Goal: Information Seeking & Learning: Learn about a topic

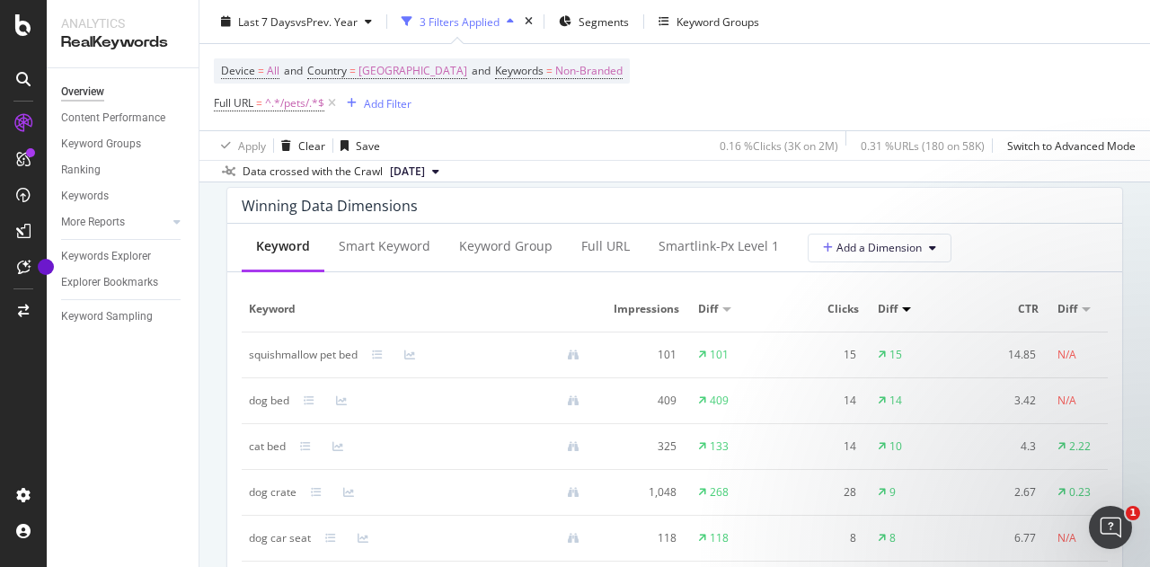
scroll to position [1621, 0]
click at [248, 356] on td "squishmallow pet bed" at bounding box center [421, 354] width 359 height 46
copy div "squishmallow pet bed"
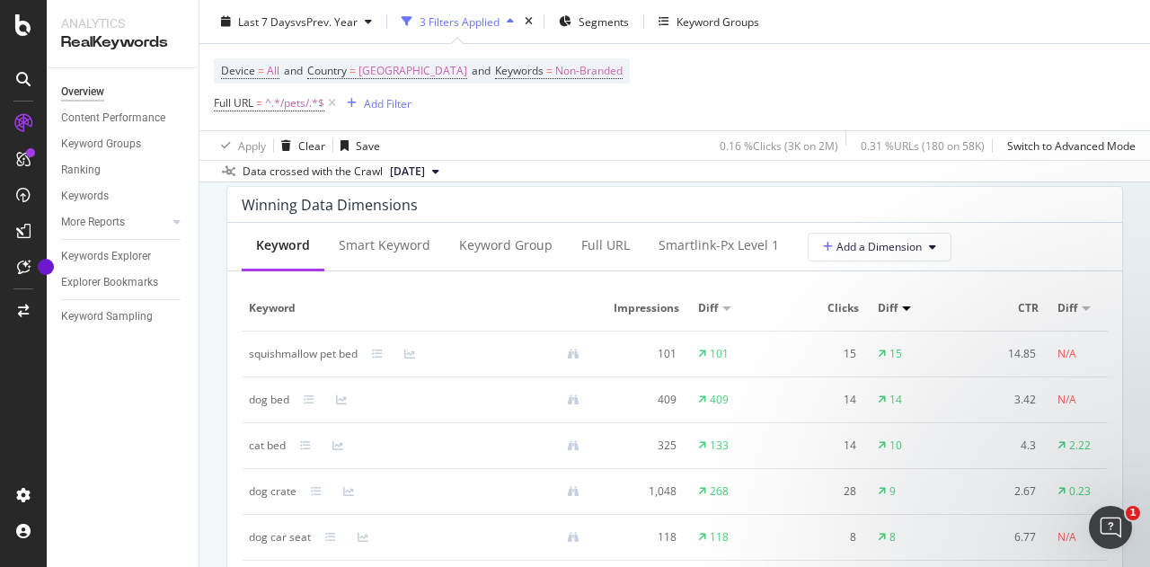
click at [256, 407] on div "dog bed" at bounding box center [269, 400] width 40 height 16
copy div "dog bed"
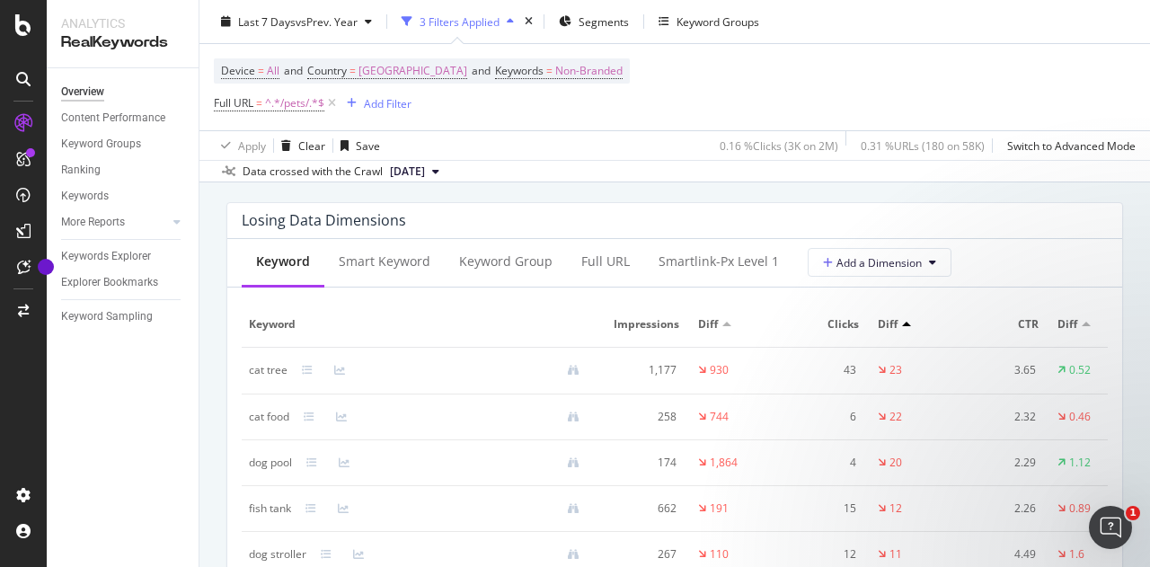
scroll to position [2119, 0]
drag, startPoint x: 252, startPoint y: 386, endPoint x: 282, endPoint y: 388, distance: 30.6
click at [282, 377] on div "cat tree" at bounding box center [268, 369] width 39 height 16
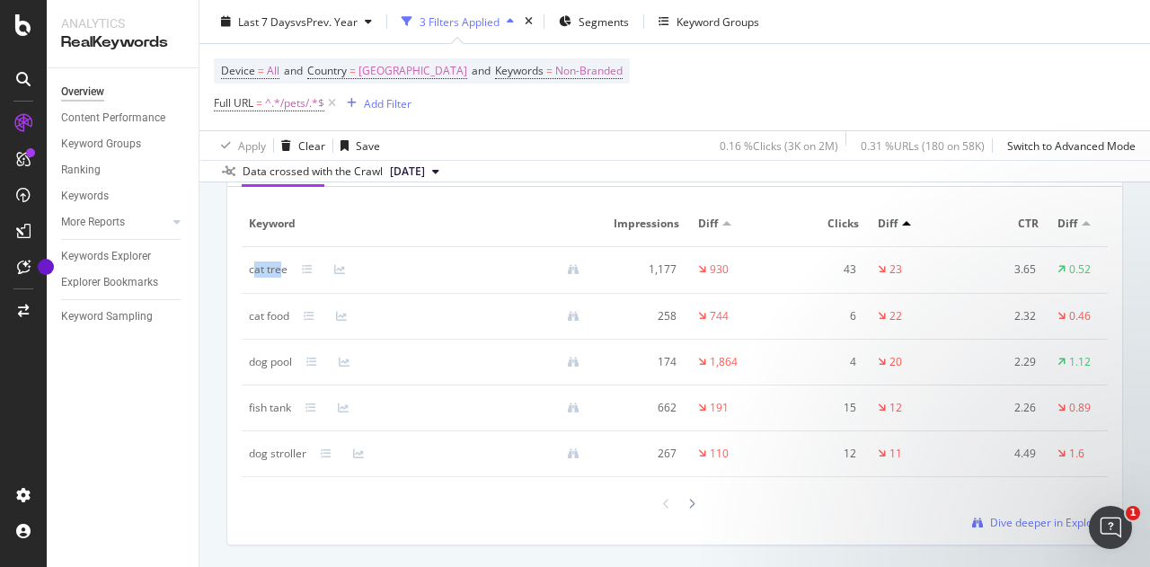
scroll to position [2219, 0]
click at [238, 289] on div "Keyword Smart Keyword Keyword Group Full URL smartlink-px Level 1 Add a Dimensi…" at bounding box center [674, 341] width 895 height 406
click at [272, 105] on span "^.*/pets/.*$" at bounding box center [294, 103] width 59 height 25
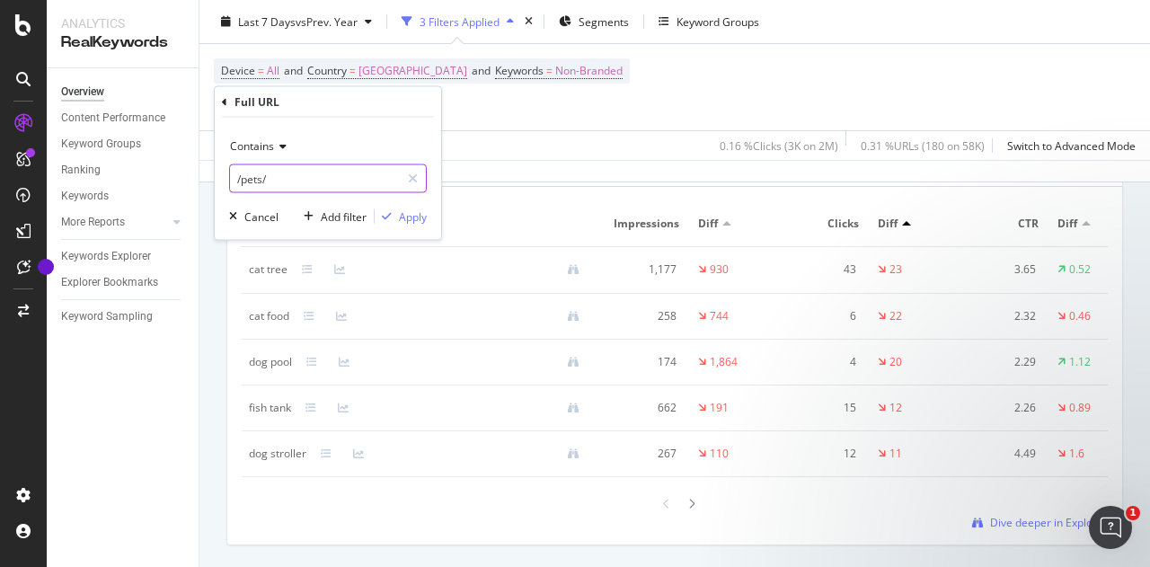
click at [253, 181] on input "/pets/" at bounding box center [315, 178] width 170 height 29
paste input "video-game"
type input "/video-games/"
click at [410, 217] on div "Apply" at bounding box center [413, 215] width 28 height 15
